Goal: Check status

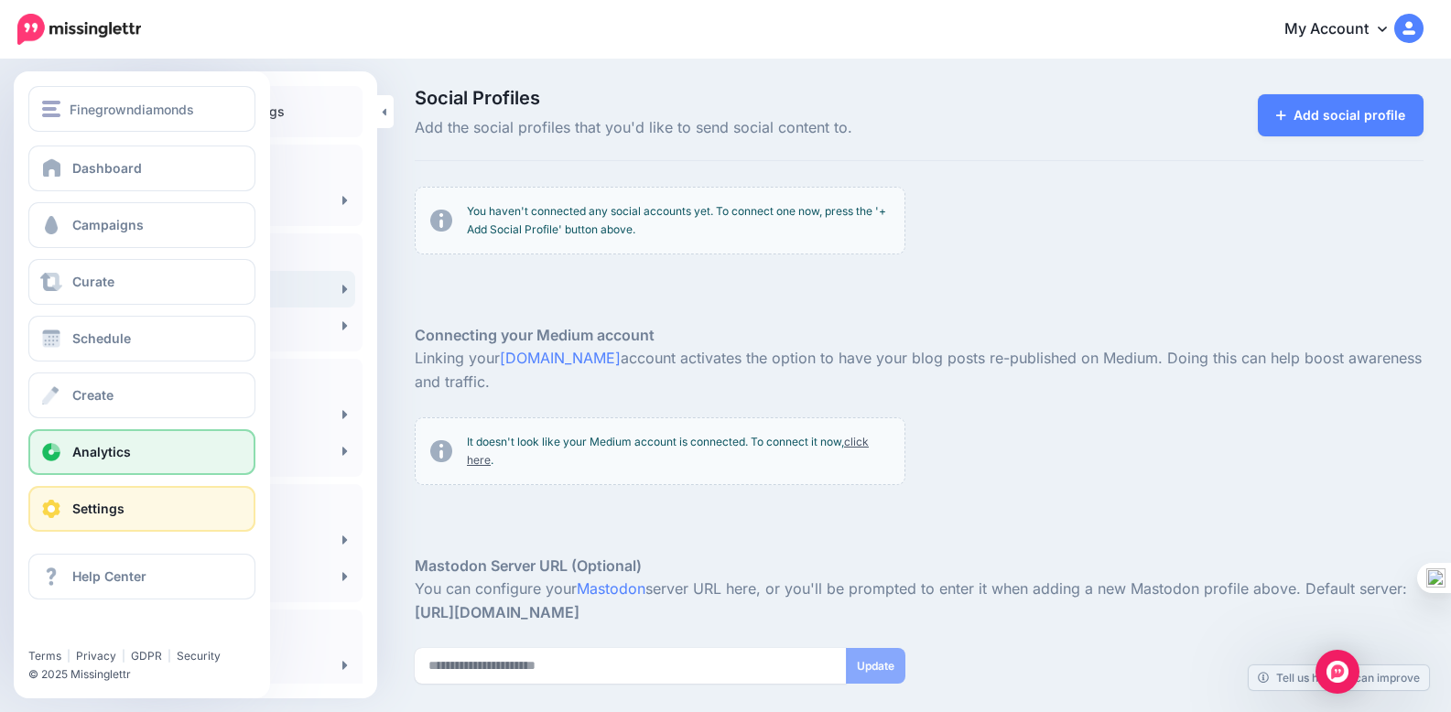
click at [193, 442] on link "Analytics" at bounding box center [141, 452] width 227 height 46
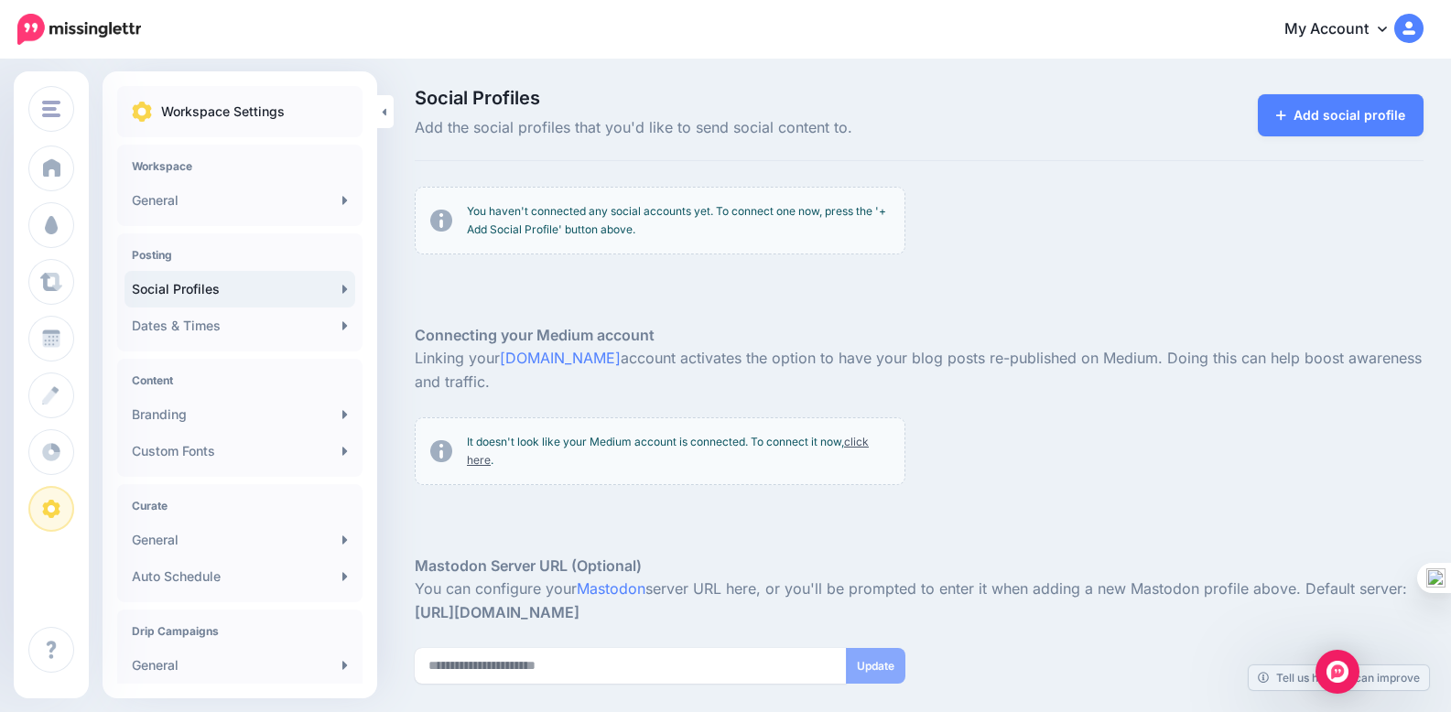
click at [1368, 30] on link "My Account" at bounding box center [1344, 29] width 157 height 45
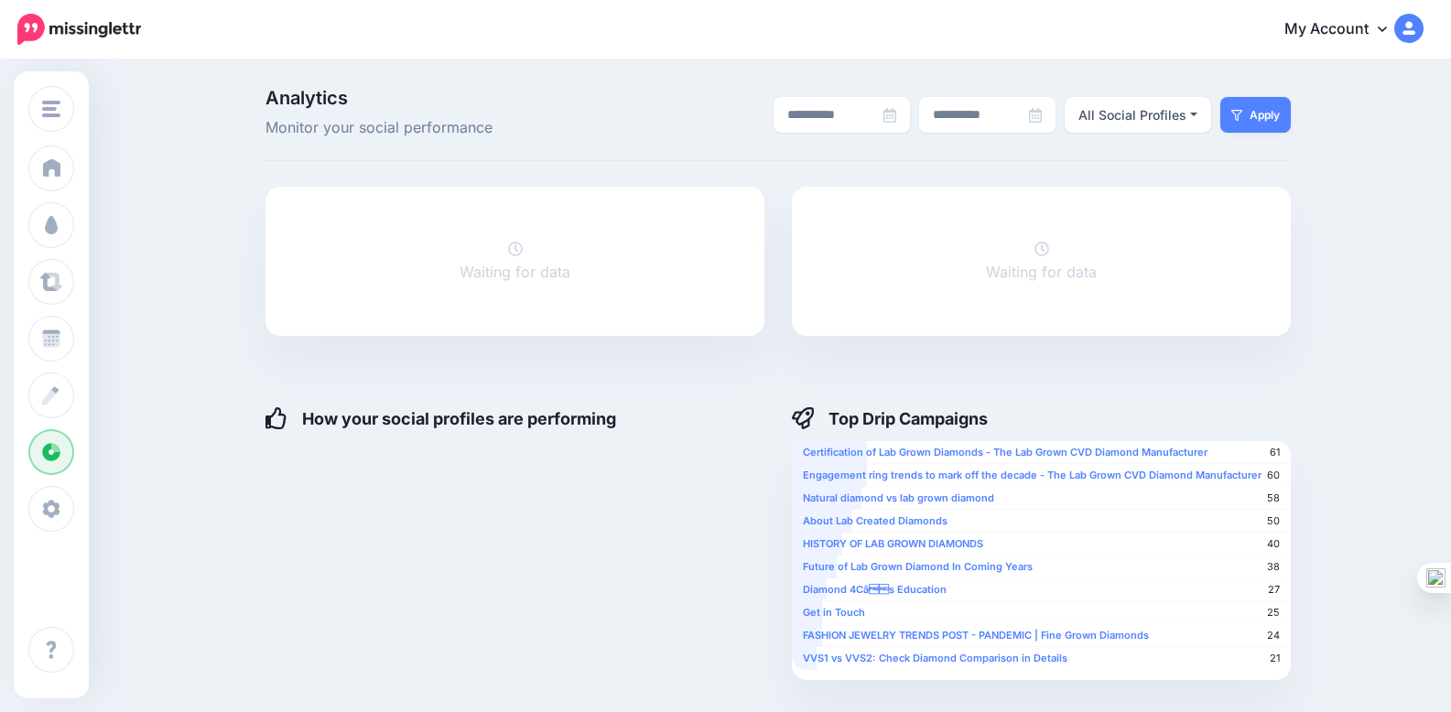
click at [513, 284] on div "Waiting for data" at bounding box center [514, 262] width 111 height 48
click at [514, 284] on div "Waiting for data" at bounding box center [514, 262] width 111 height 48
click at [516, 285] on div "Waiting for data" at bounding box center [514, 261] width 499 height 149
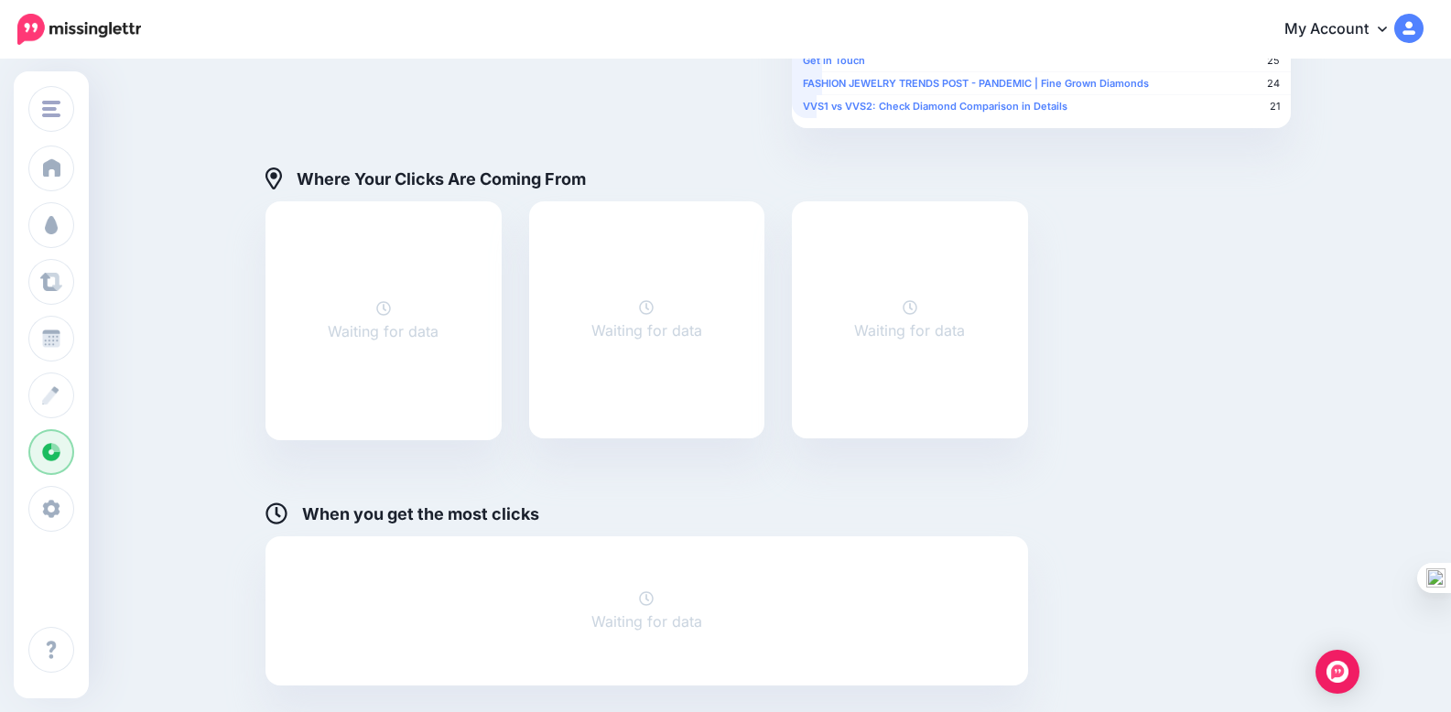
scroll to position [709, 0]
